Goal: Task Accomplishment & Management: Manage account settings

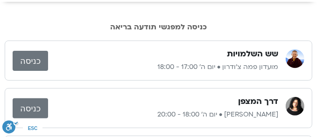
click at [28, 104] on link "כניסה" at bounding box center [30, 108] width 35 height 20
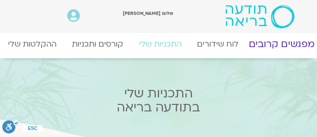
click at [299, 42] on link "מפגשים קרובים" at bounding box center [281, 44] width 84 height 23
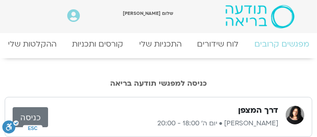
click at [23, 117] on link "כניסה" at bounding box center [30, 117] width 35 height 20
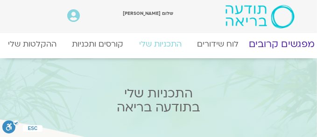
click at [278, 41] on link "מפגשים קרובים" at bounding box center [281, 44] width 84 height 23
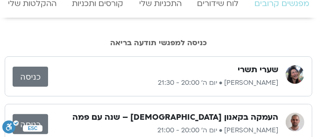
scroll to position [56, 0]
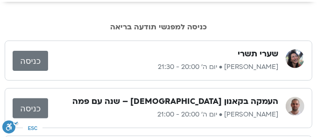
click at [27, 108] on link "כניסה" at bounding box center [30, 108] width 35 height 20
